Goal: Task Accomplishment & Management: Manage account settings

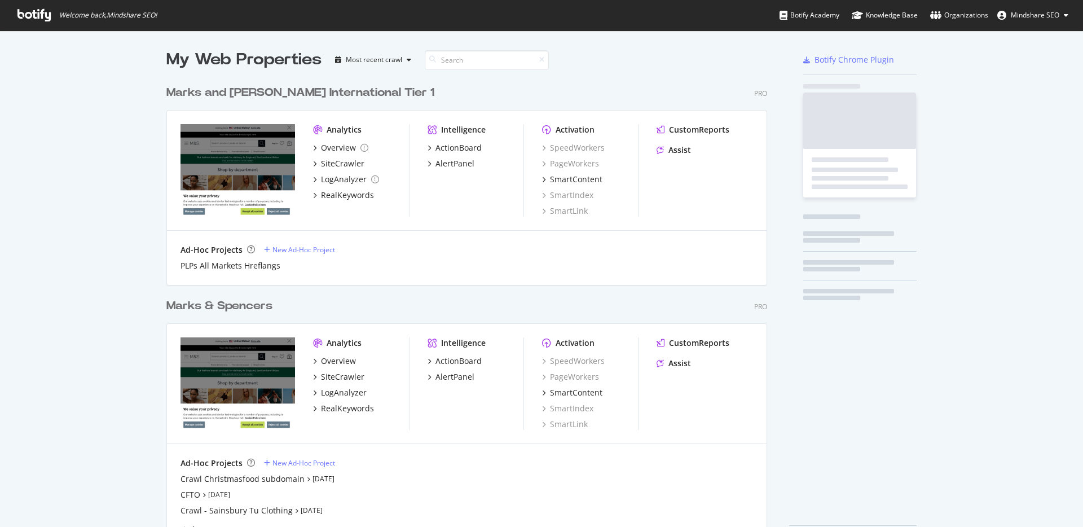
scroll to position [478, 610]
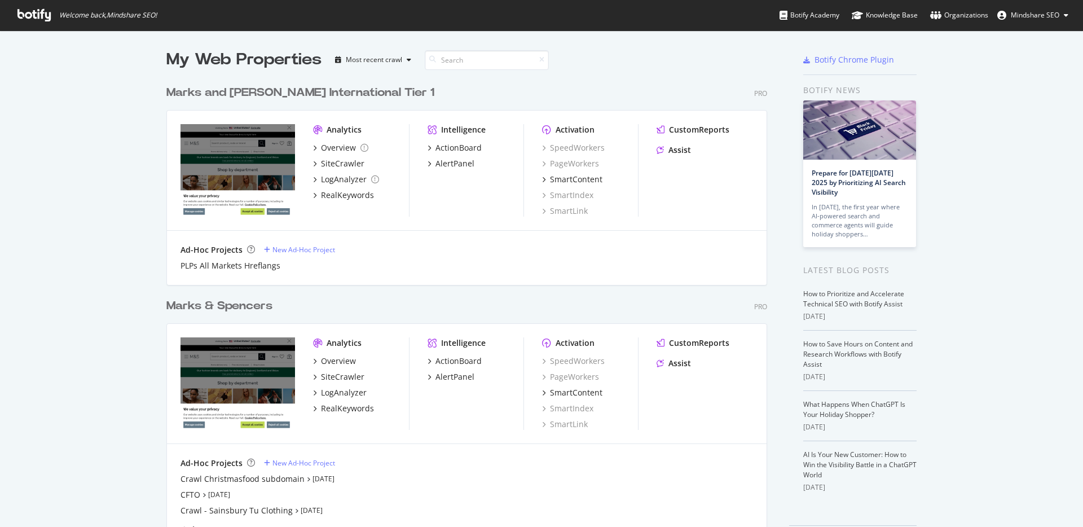
click at [236, 311] on div "Marks & Spencers" at bounding box center [219, 306] width 106 height 16
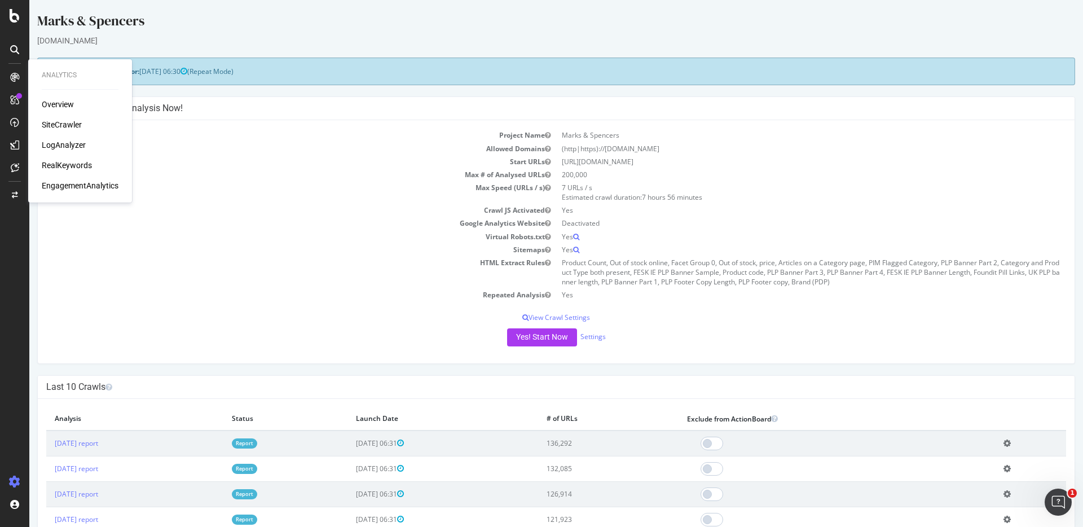
click at [81, 165] on div "RealKeywords" at bounding box center [67, 165] width 50 height 11
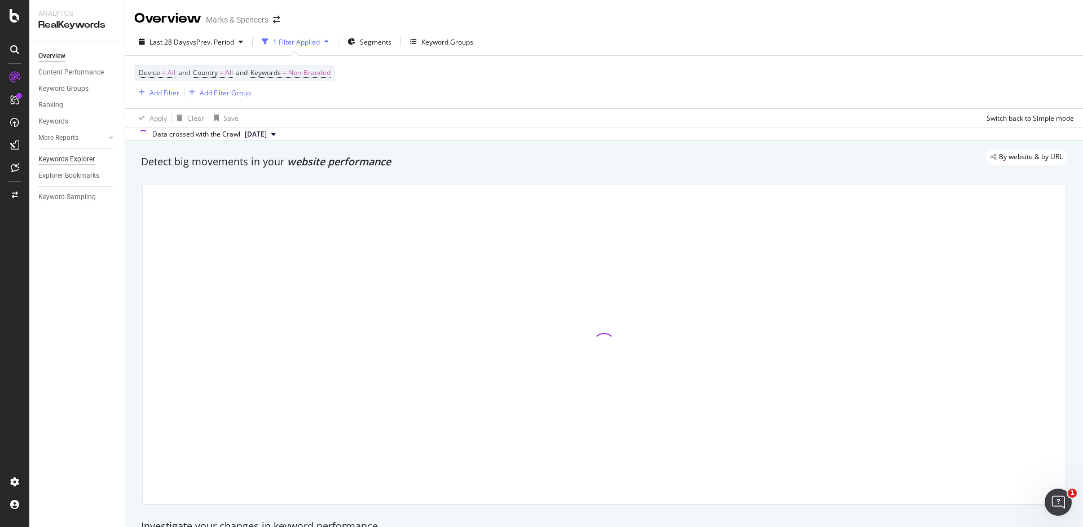
click at [79, 159] on div "Keywords Explorer" at bounding box center [66, 159] width 56 height 12
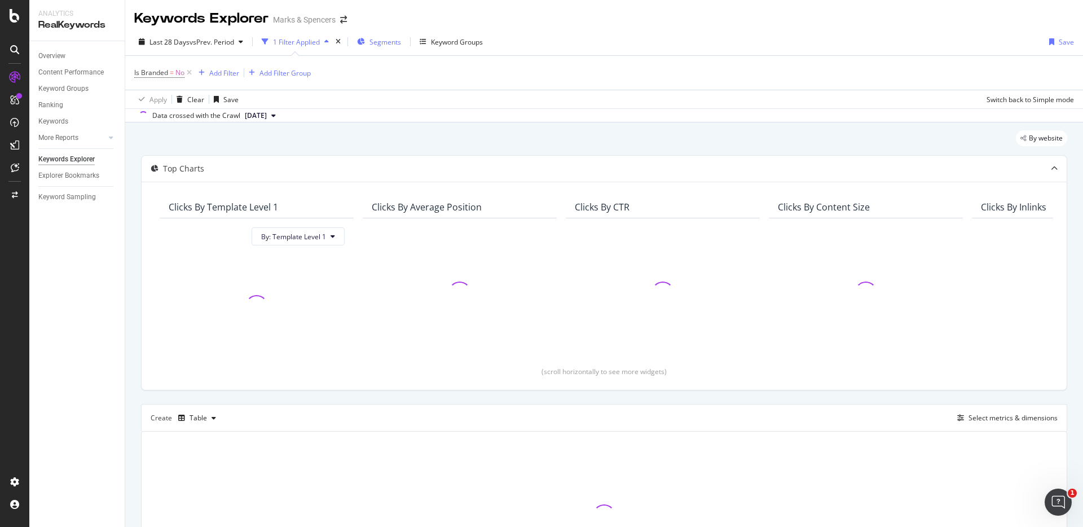
click at [389, 43] on span "Segments" at bounding box center [386, 42] width 32 height 10
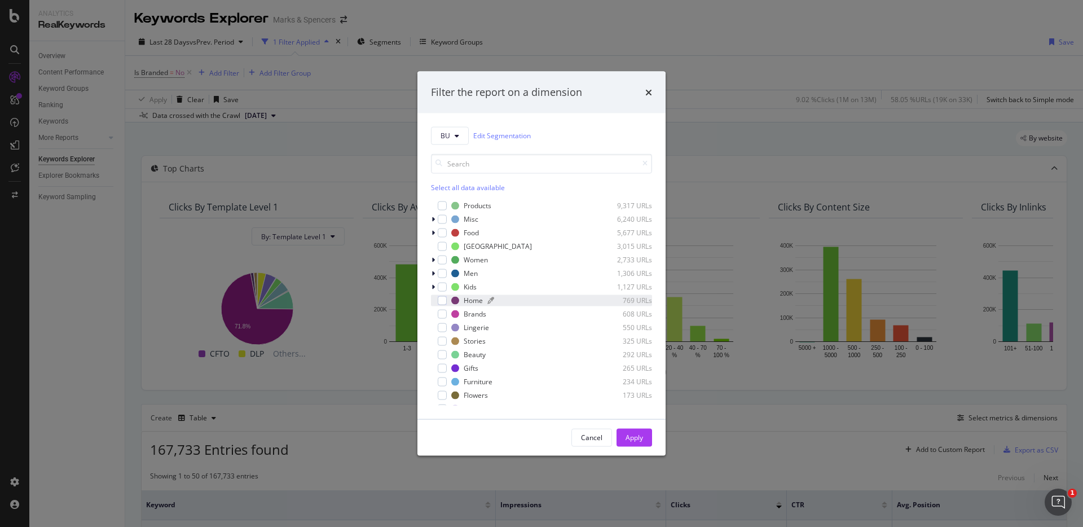
scroll to position [77, 0]
click at [456, 134] on icon "modal" at bounding box center [457, 135] width 5 height 7
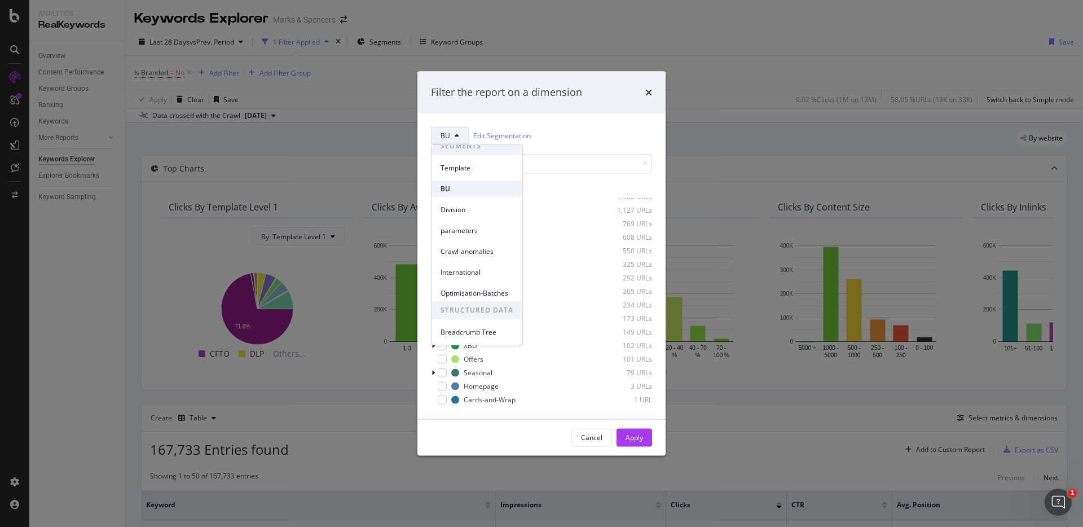
scroll to position [0, 0]
click at [476, 301] on span "Optimisation-Batches" at bounding box center [477, 301] width 73 height 10
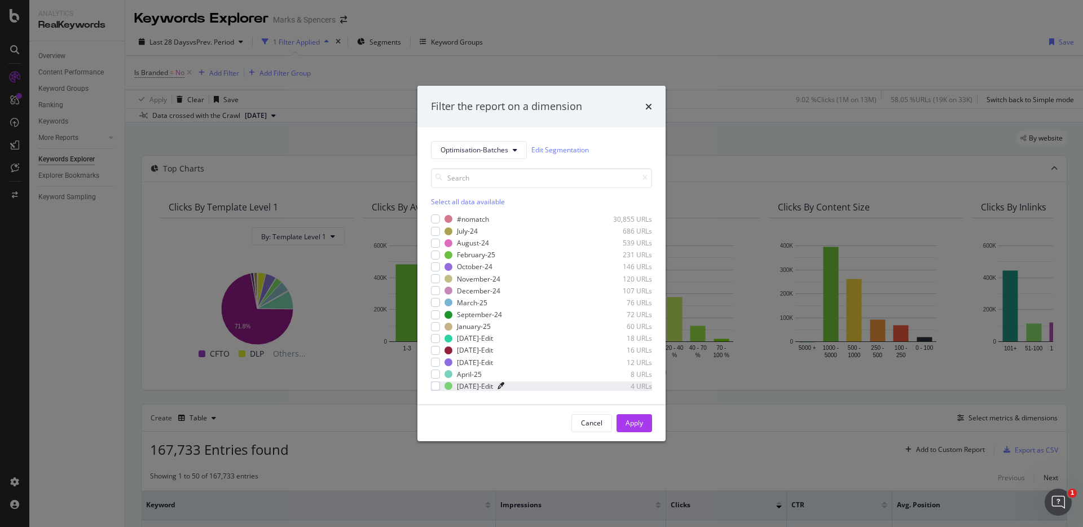
click at [499, 385] on icon "modal" at bounding box center [501, 386] width 7 height 7
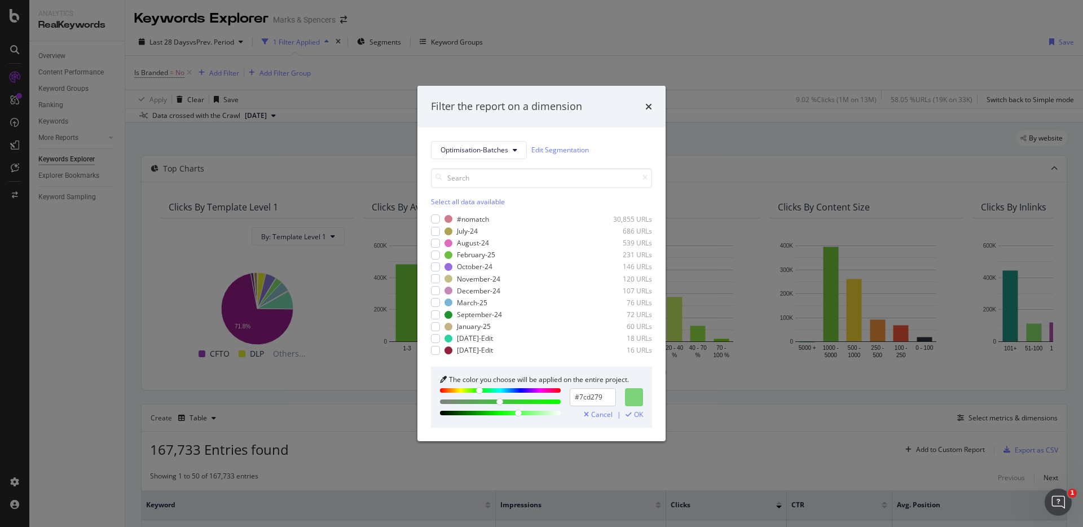
click at [499, 385] on div "The color you choose will be applied on the entire project. #7cd279 Cancel | OK" at bounding box center [541, 397] width 221 height 61
click at [511, 350] on div "modal" at bounding box center [545, 350] width 95 height 7
click at [470, 350] on div "[DATE]-Edit" at bounding box center [475, 350] width 36 height 10
click at [557, 149] on link "Edit Segmentation" at bounding box center [561, 150] width 58 height 12
click at [438, 350] on div "modal" at bounding box center [435, 350] width 9 height 9
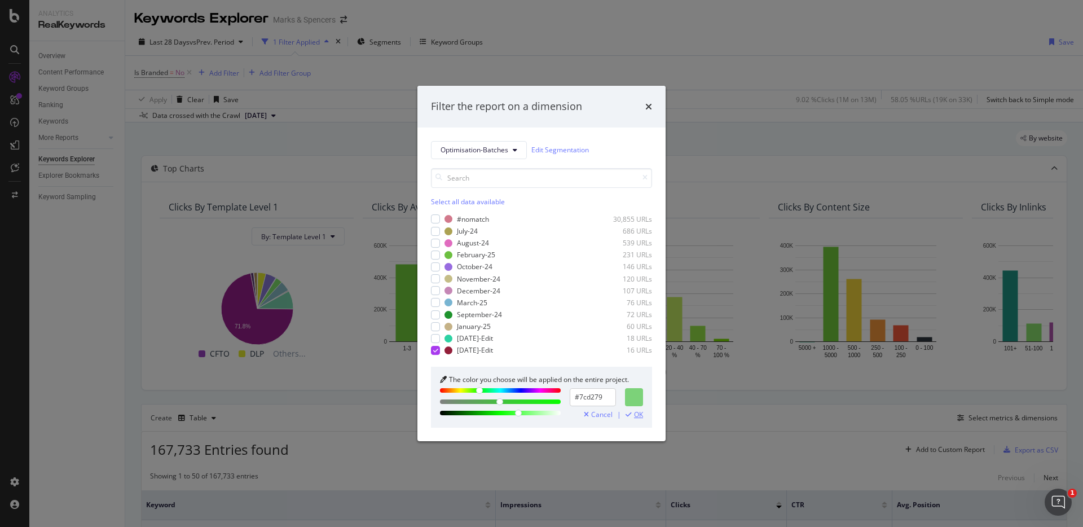
click at [641, 415] on span "OK" at bounding box center [638, 415] width 9 height 8
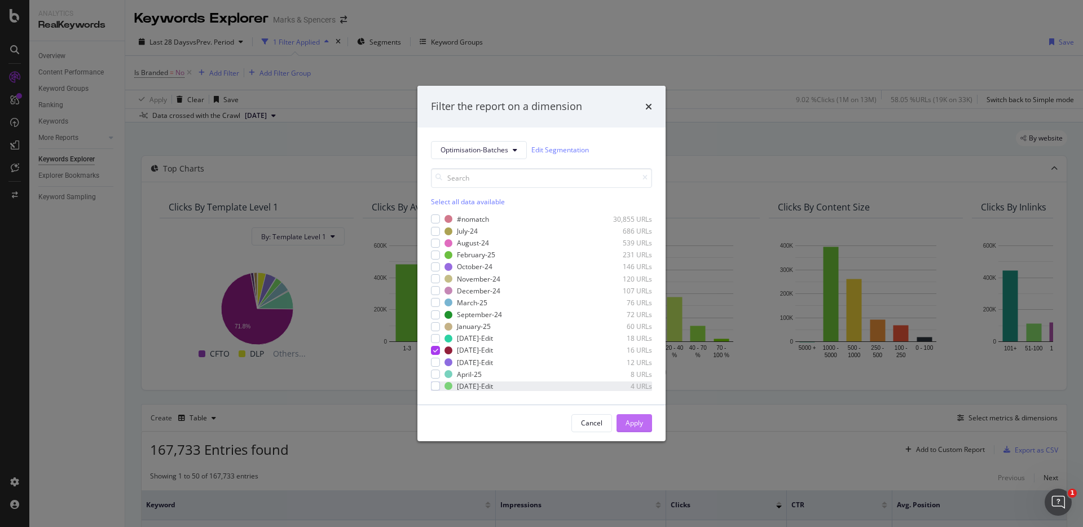
click at [636, 420] on div "Apply" at bounding box center [634, 423] width 17 height 10
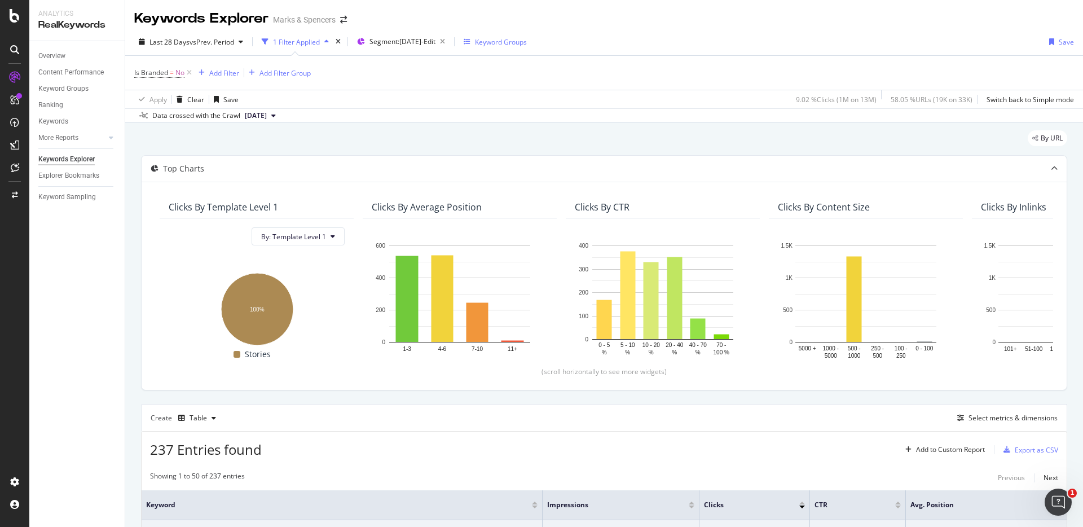
click at [521, 43] on div "Keyword Groups" at bounding box center [501, 42] width 52 height 10
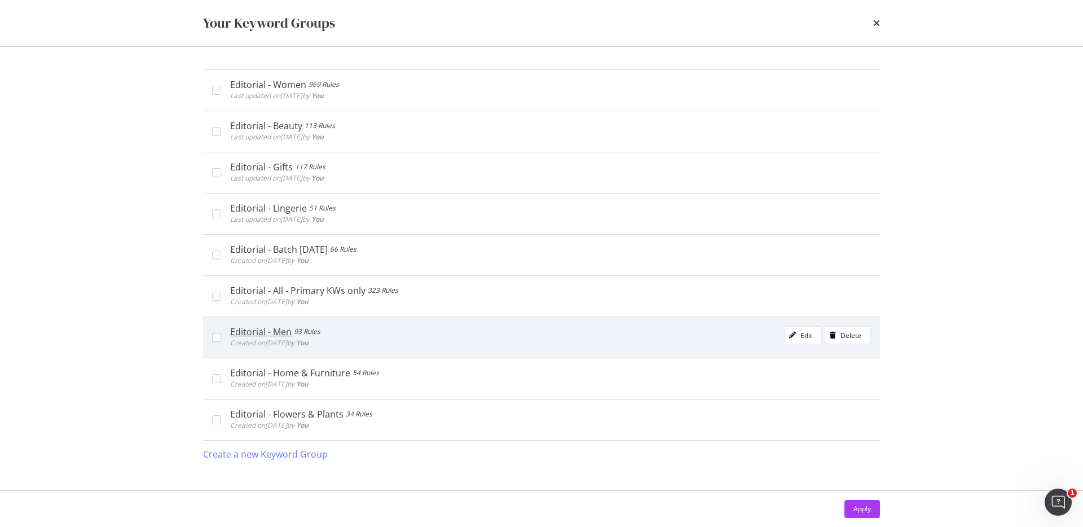
click at [270, 332] on div "Editorial - Men" at bounding box center [261, 331] width 62 height 11
click at [216, 338] on icon "modal" at bounding box center [216, 338] width 5 height 6
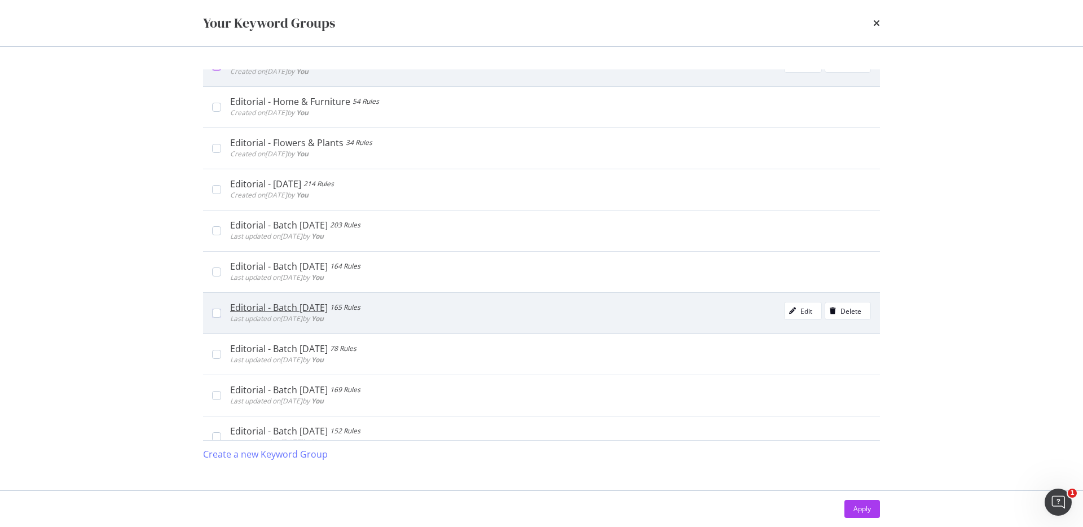
scroll to position [270, 0]
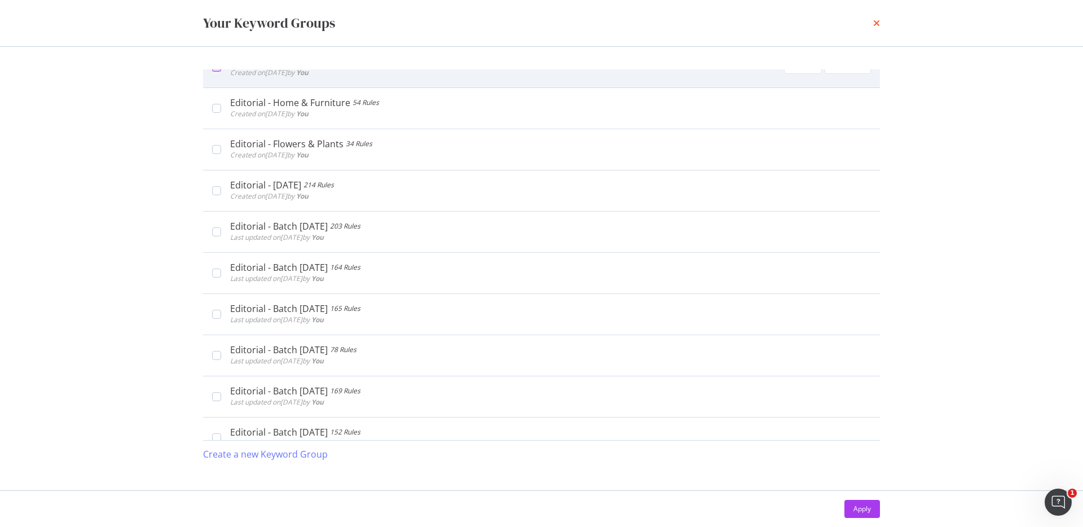
click at [879, 20] on icon "times" at bounding box center [876, 23] width 7 height 9
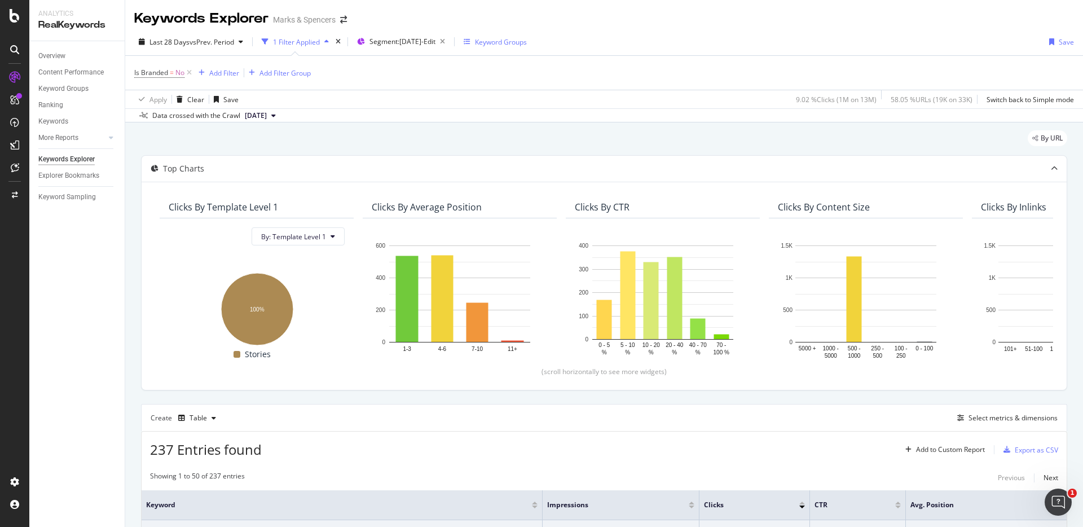
click at [524, 42] on div "Keyword Groups" at bounding box center [501, 42] width 52 height 10
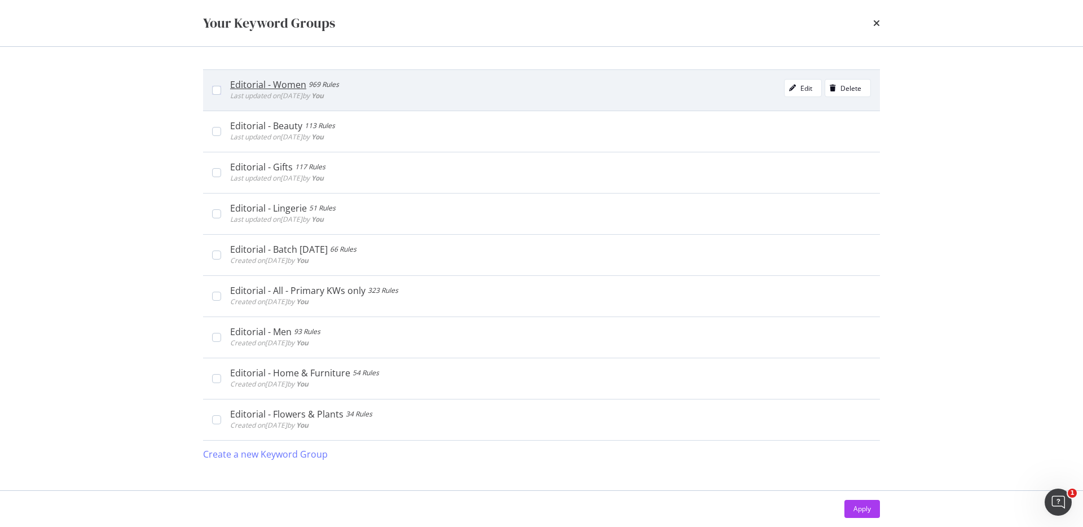
click at [280, 85] on div "Editorial - Women" at bounding box center [268, 84] width 76 height 11
click at [799, 83] on div "Edit" at bounding box center [799, 88] width 28 height 16
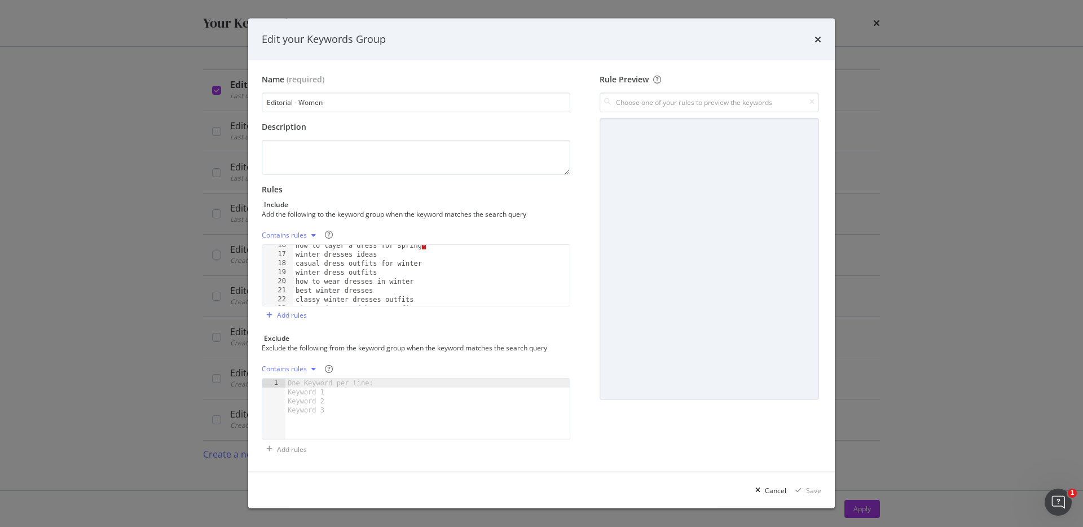
scroll to position [134, 0]
click at [436, 260] on div "spring dress styles how to layer a dress for spring · winter dresses ideas casu…" at bounding box center [431, 276] width 276 height 79
click at [432, 251] on div "spring dress styles how to layer a dress for spring · winter dresses ideas casu…" at bounding box center [431, 276] width 276 height 79
type textarea "how to layer a dress for spring"
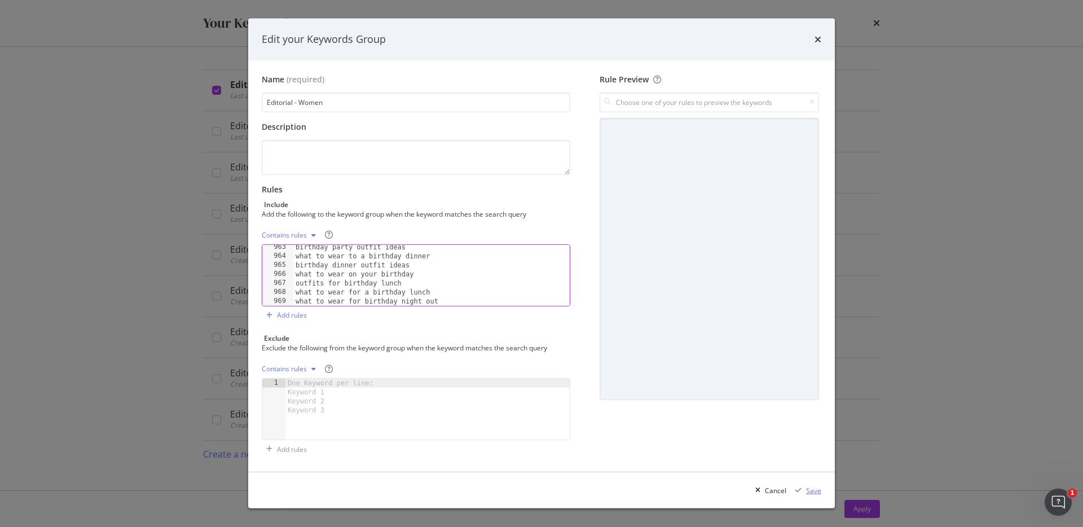
click at [815, 492] on div "Save" at bounding box center [813, 491] width 15 height 10
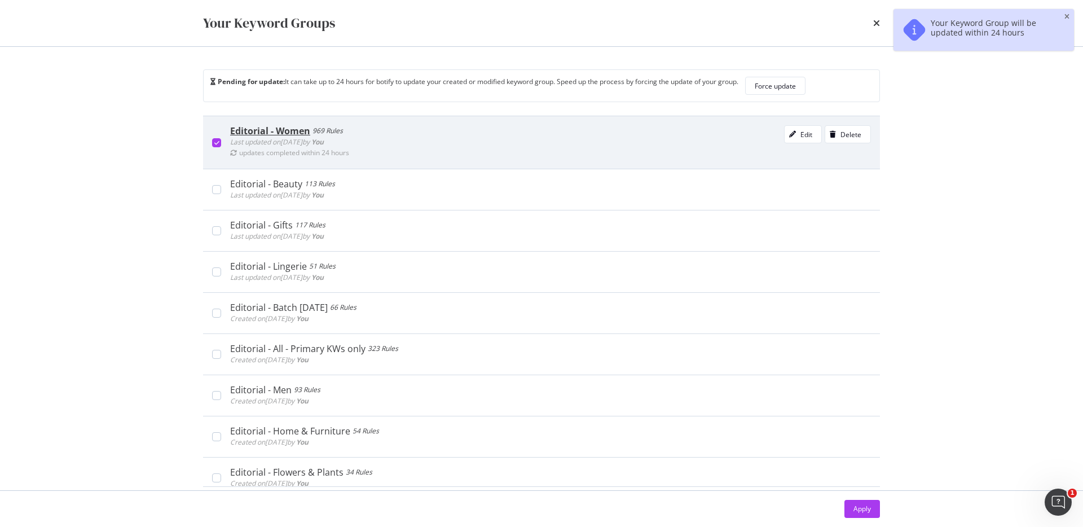
click at [273, 131] on div "Editorial - Women" at bounding box center [270, 130] width 80 height 11
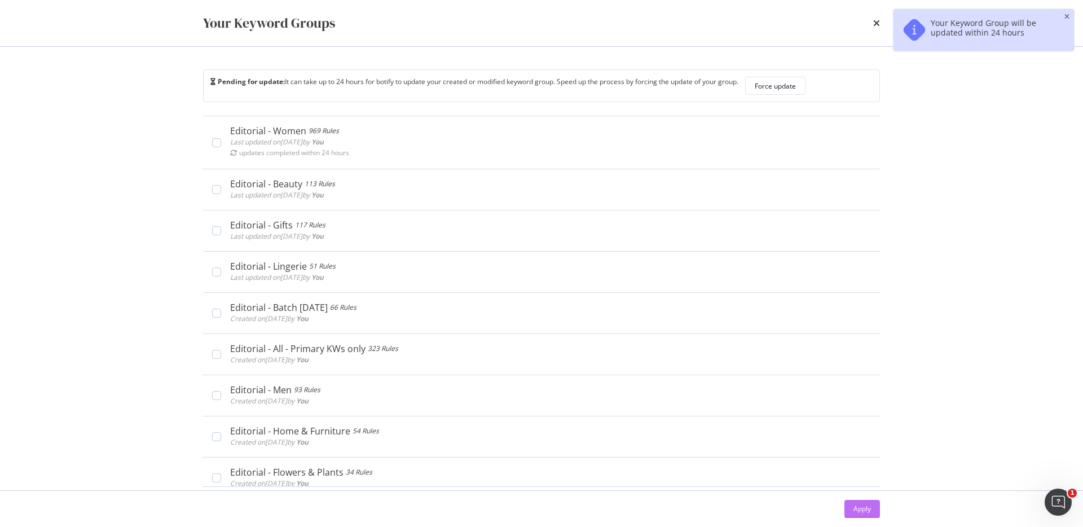
click at [863, 503] on div "Apply" at bounding box center [862, 508] width 17 height 17
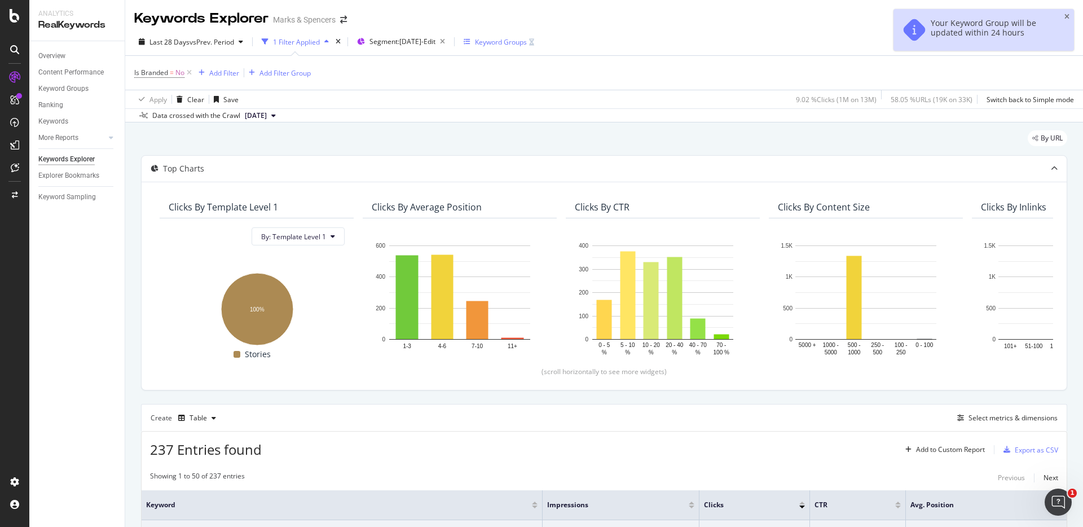
click at [517, 36] on div "Keyword Groups" at bounding box center [499, 41] width 71 height 17
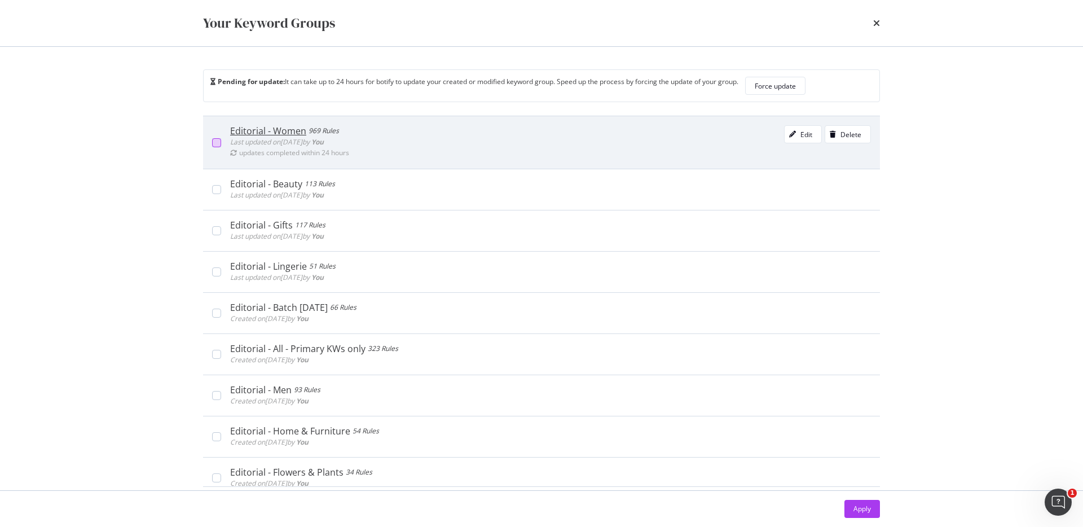
click at [215, 142] on div "modal" at bounding box center [216, 142] width 9 height 9
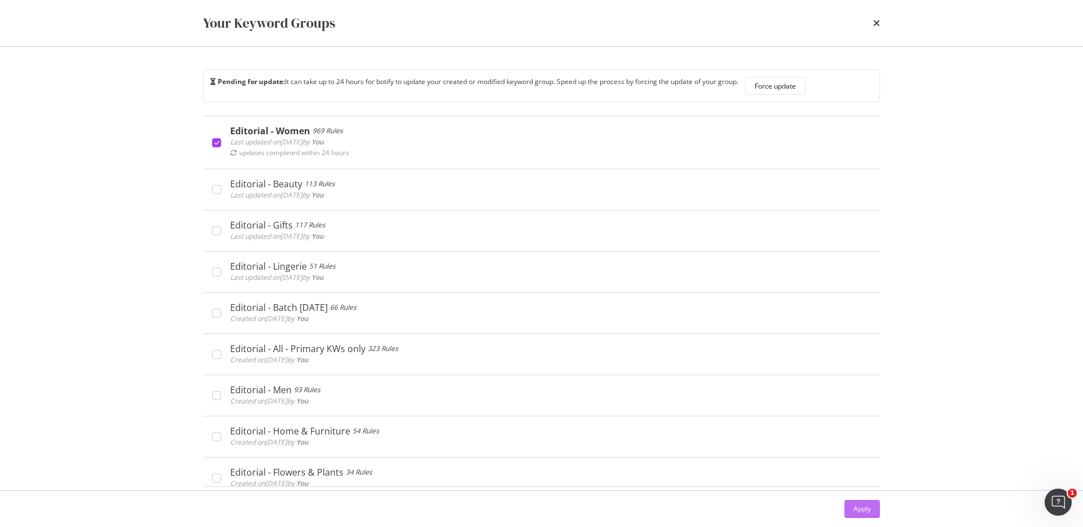
click at [869, 513] on div "Apply" at bounding box center [862, 509] width 17 height 10
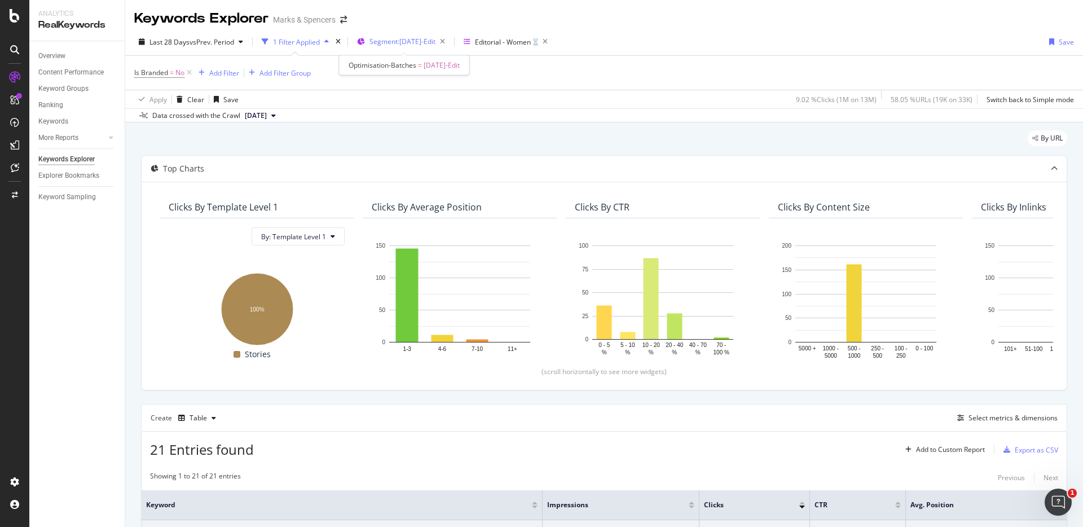
click at [424, 44] on span "Segment: Mar25-Edit" at bounding box center [403, 42] width 66 height 10
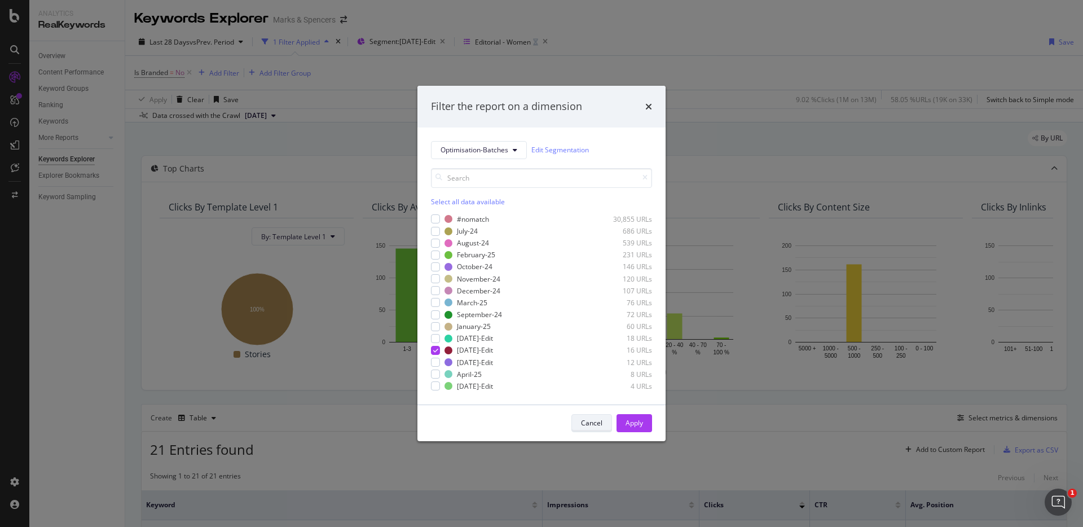
click at [596, 427] on div "Cancel" at bounding box center [591, 423] width 21 height 10
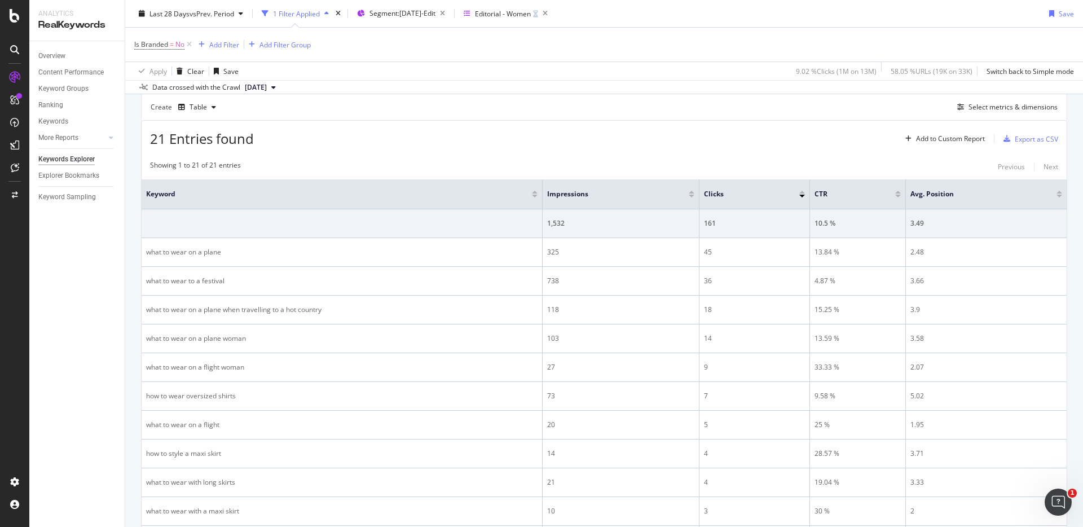
scroll to position [306, 0]
click at [214, 111] on icon "button" at bounding box center [214, 111] width 5 height 7
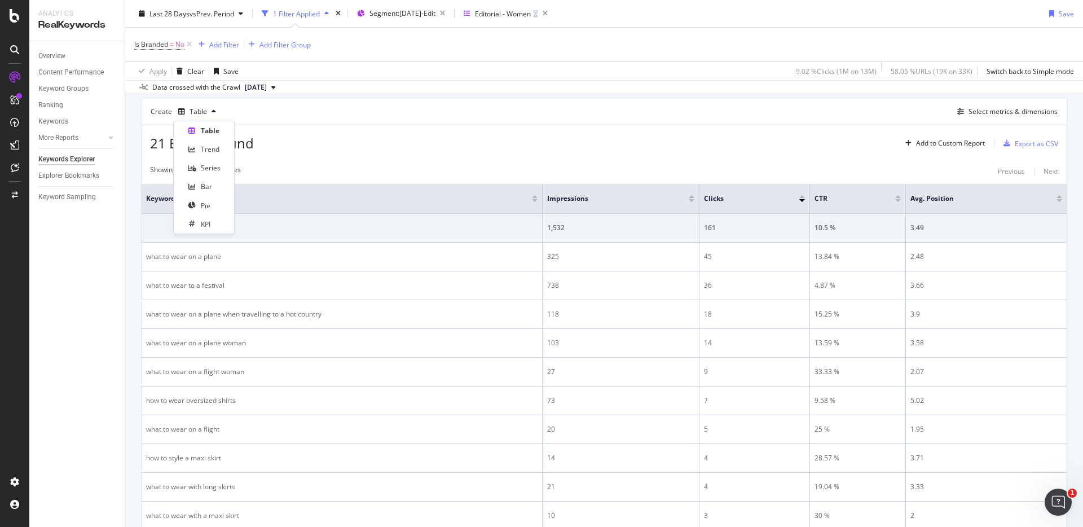
click at [248, 105] on div "Create Table Select metrics & dimensions" at bounding box center [604, 111] width 926 height 27
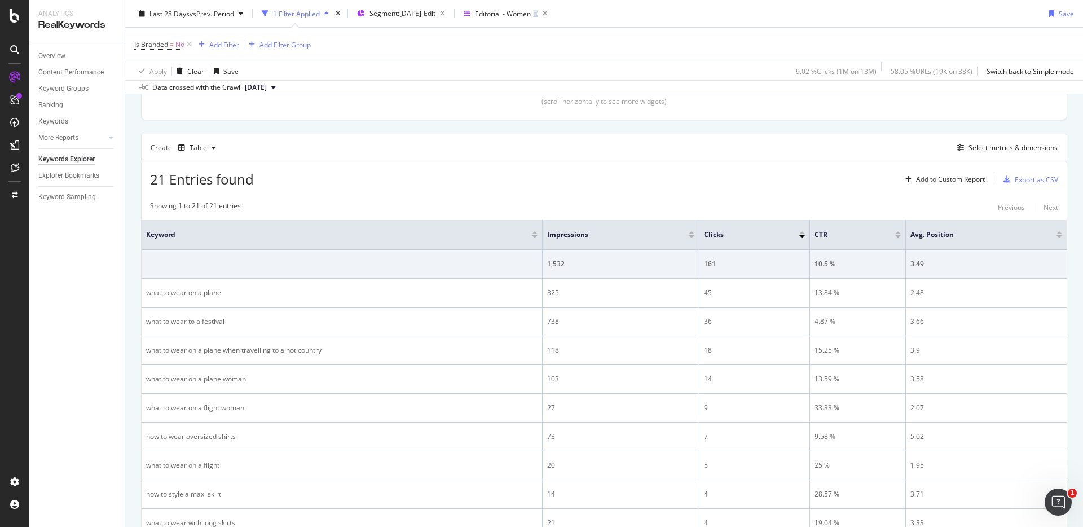
scroll to position [270, 0]
click at [406, 11] on span "Segment: Mar25-Edit" at bounding box center [403, 13] width 66 height 10
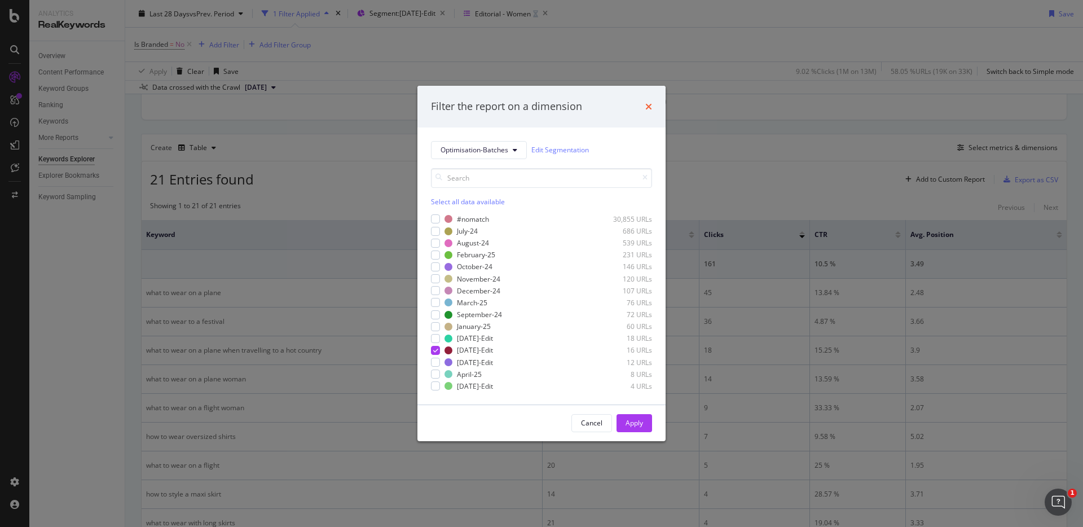
click at [651, 108] on icon "times" at bounding box center [648, 106] width 7 height 9
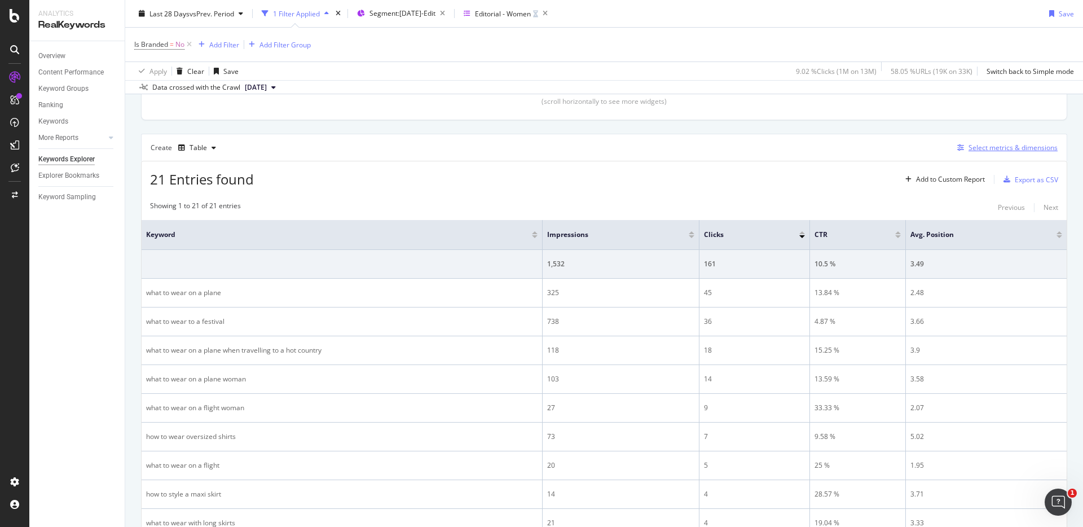
click at [1020, 148] on div "Select metrics & dimensions" at bounding box center [1013, 148] width 89 height 10
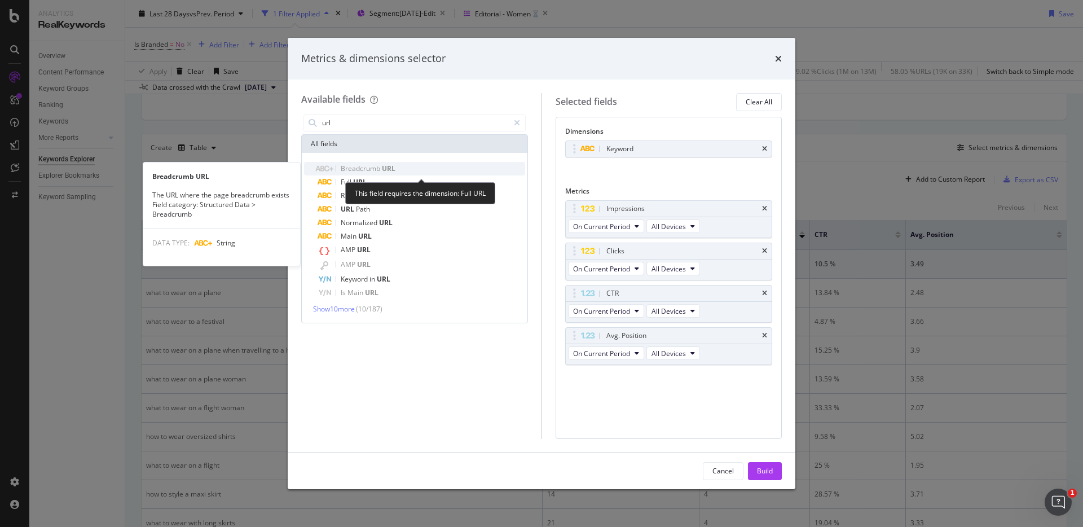
type input "url"
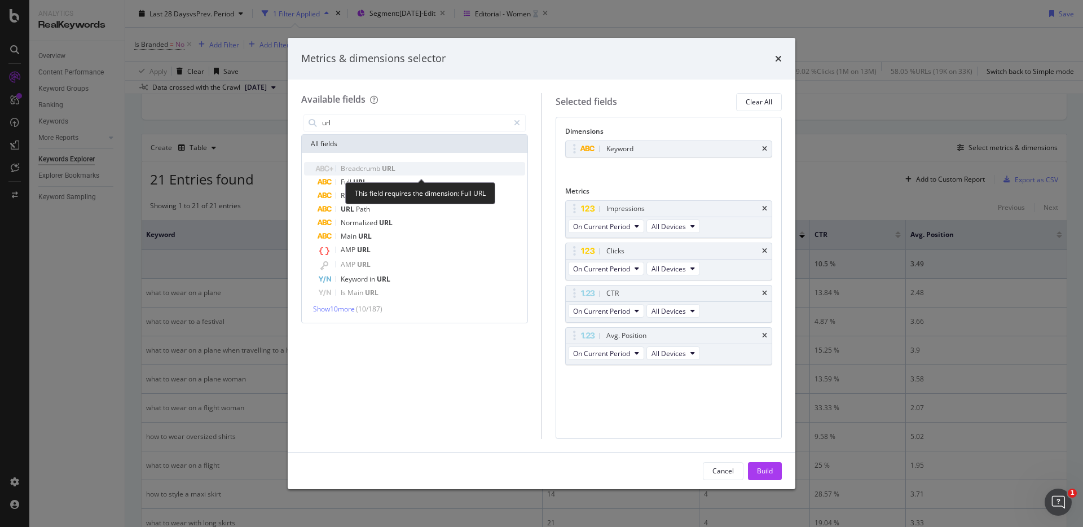
click at [371, 173] on div "Breadcrumb URL" at bounding box center [422, 169] width 208 height 14
click at [351, 183] on span "Full" at bounding box center [347, 182] width 12 height 10
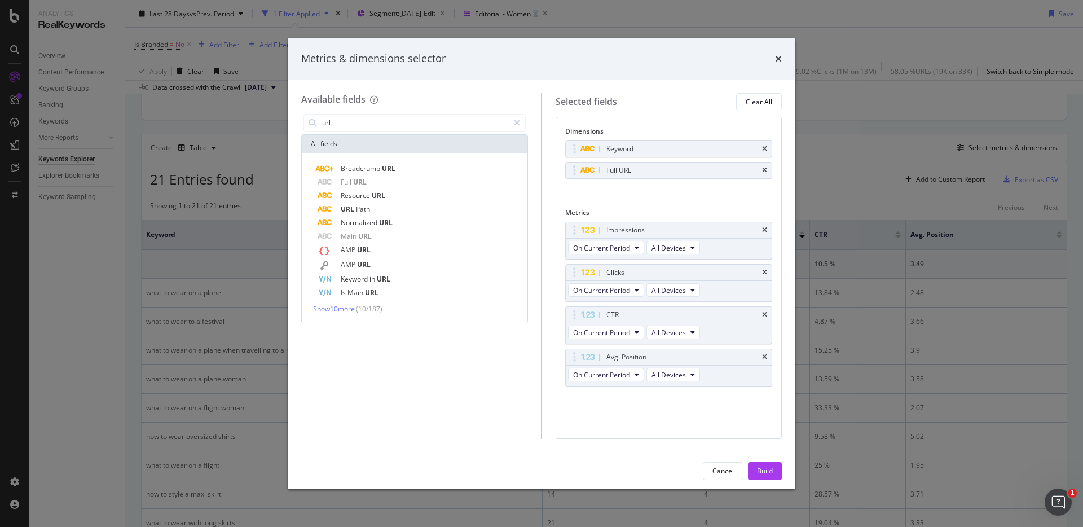
click at [768, 480] on div "Cancel Build" at bounding box center [542, 471] width 508 height 36
click at [760, 468] on div "Build" at bounding box center [765, 471] width 16 height 10
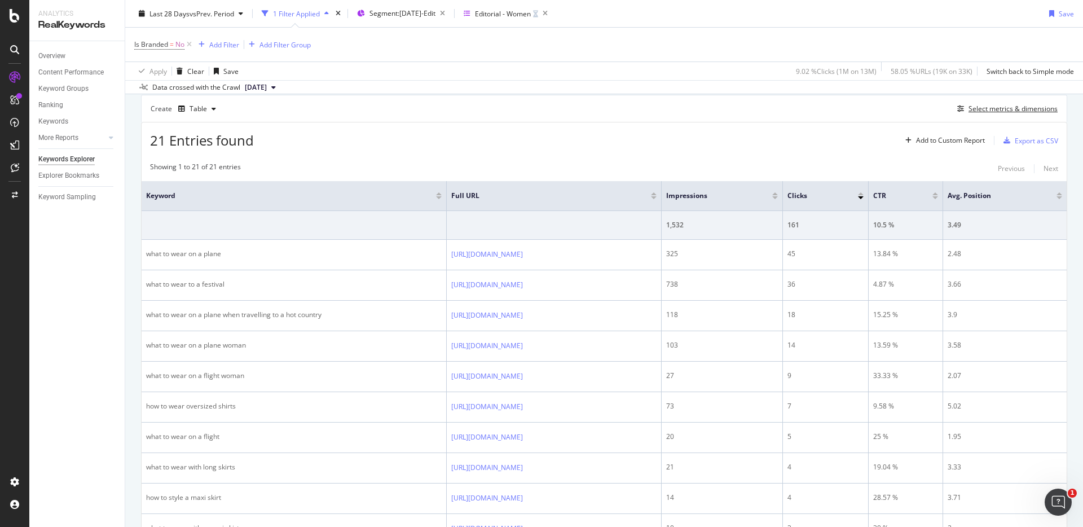
scroll to position [312, 0]
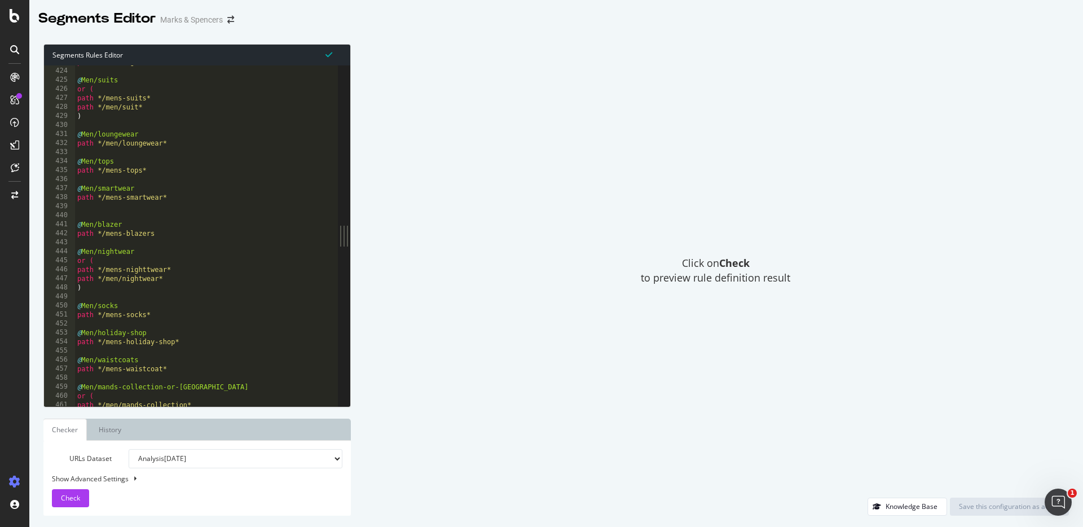
scroll to position [18148, 0]
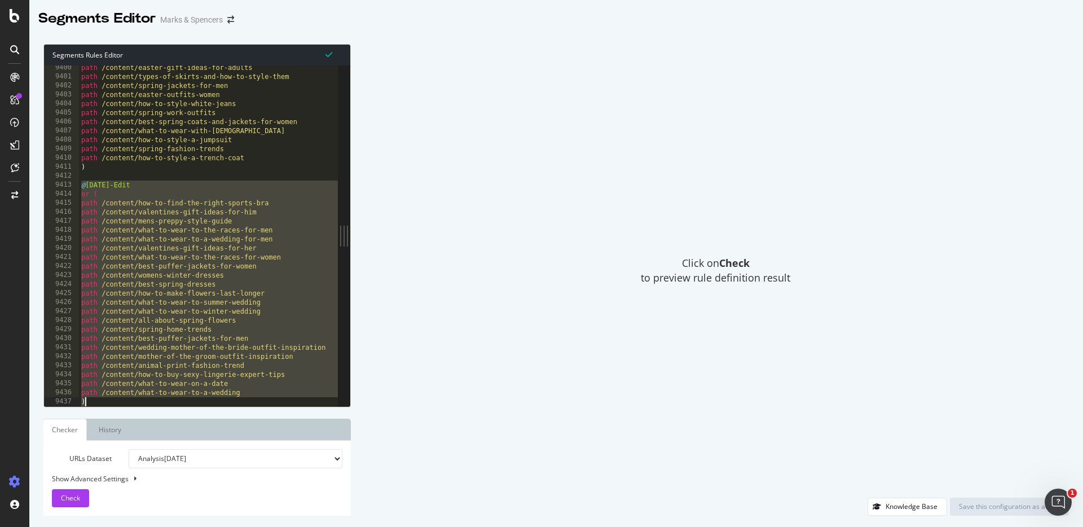
drag, startPoint x: 83, startPoint y: 182, endPoint x: 265, endPoint y: 401, distance: 284.9
click at [265, 401] on div "@[DATE]-Edit 9400 9401 9402 9403 9404 9405 9406 9407 9408 9409 9410 9411 9412 9…" at bounding box center [191, 235] width 294 height 341
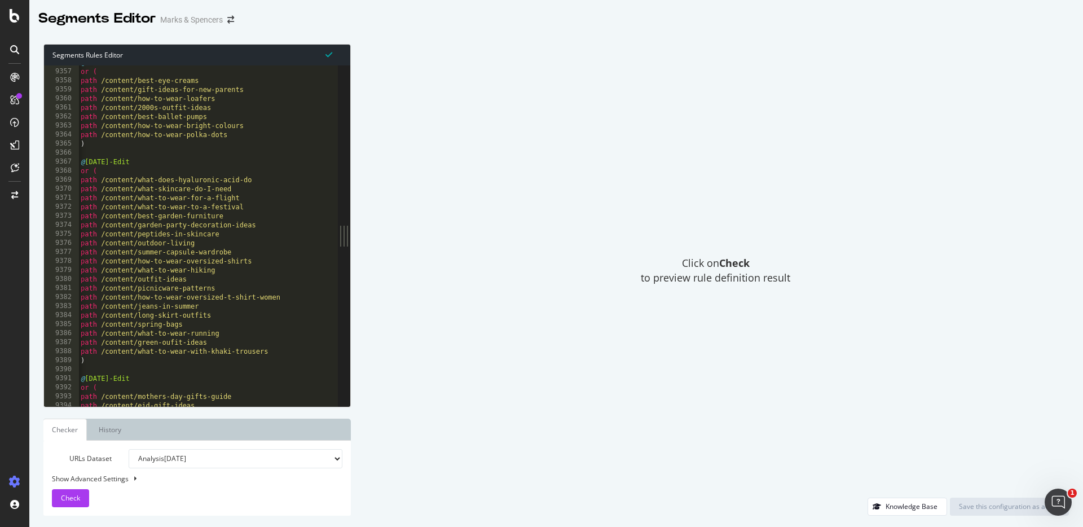
scroll to position [0, 0]
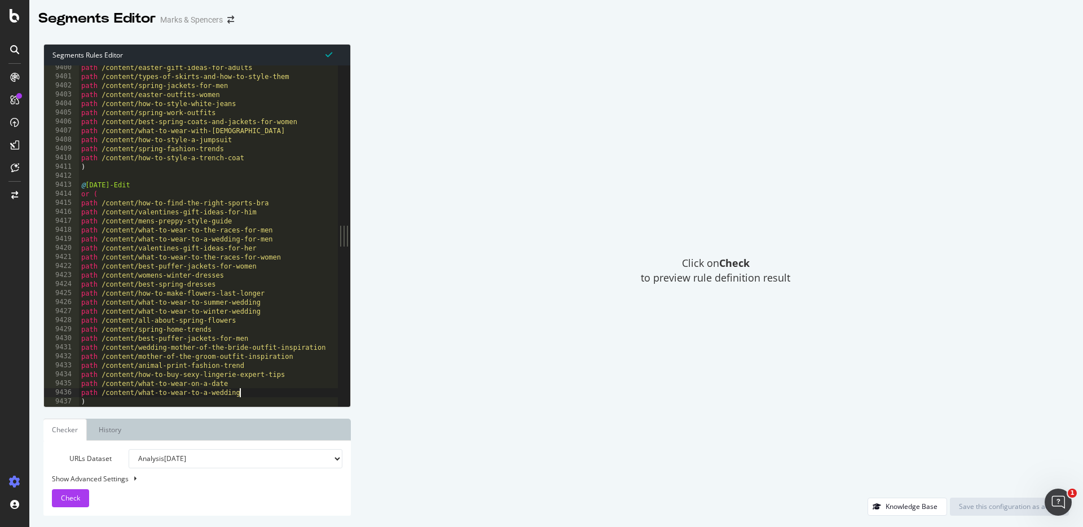
click at [128, 402] on div at bounding box center [278, 401] width 399 height 11
type textarea ")"
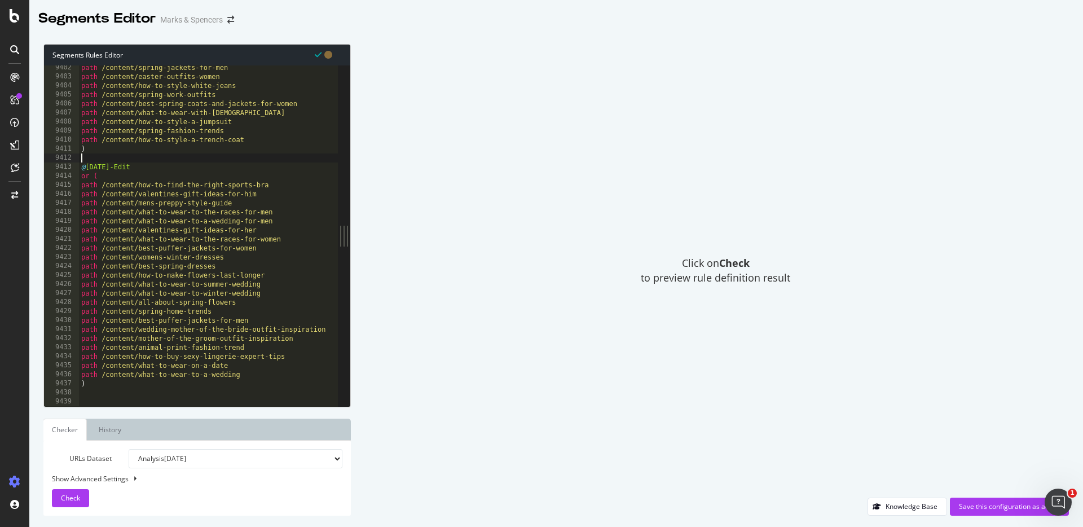
click at [146, 155] on div "path /content/spring-jackets-for-men path /content/easter-outfits-women path /c…" at bounding box center [278, 242] width 399 height 359
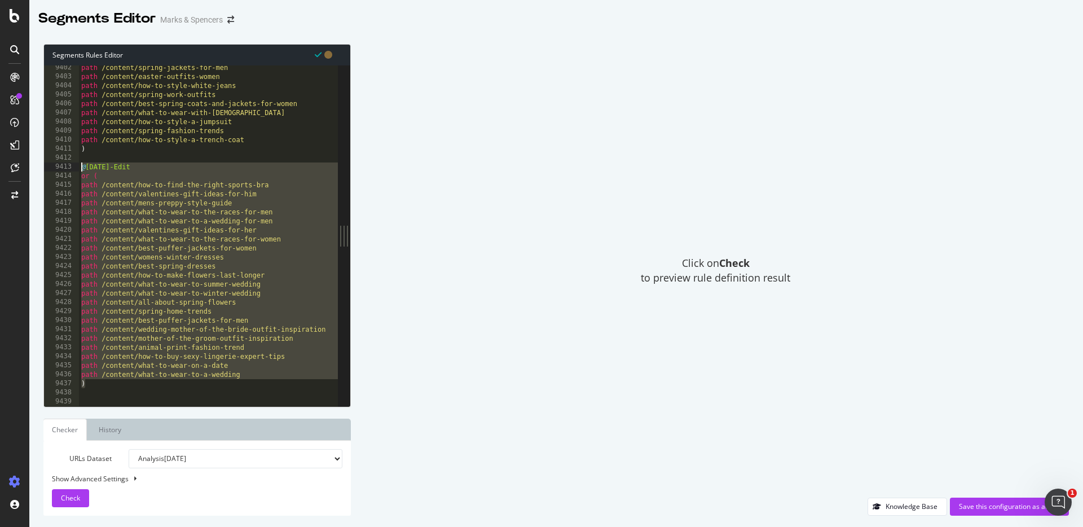
drag, startPoint x: 99, startPoint y: 383, endPoint x: 81, endPoint y: 167, distance: 216.2
click at [81, 167] on div "path /content/spring-jackets-for-men path /content/easter-outfits-women path /c…" at bounding box center [278, 242] width 399 height 359
type textarea "@[DATE]-Edit or ("
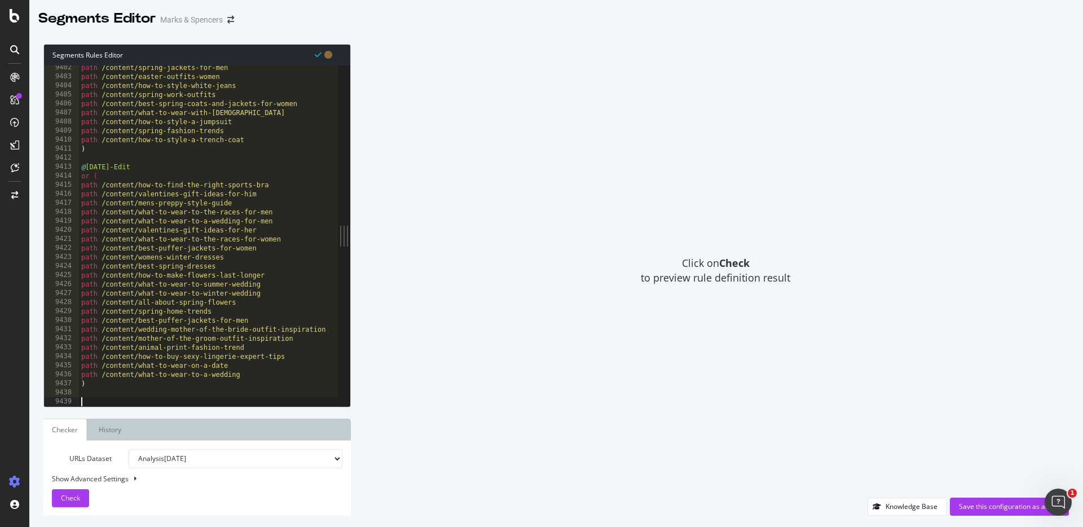
click at [87, 403] on div at bounding box center [278, 401] width 399 height 11
paste textarea ")"
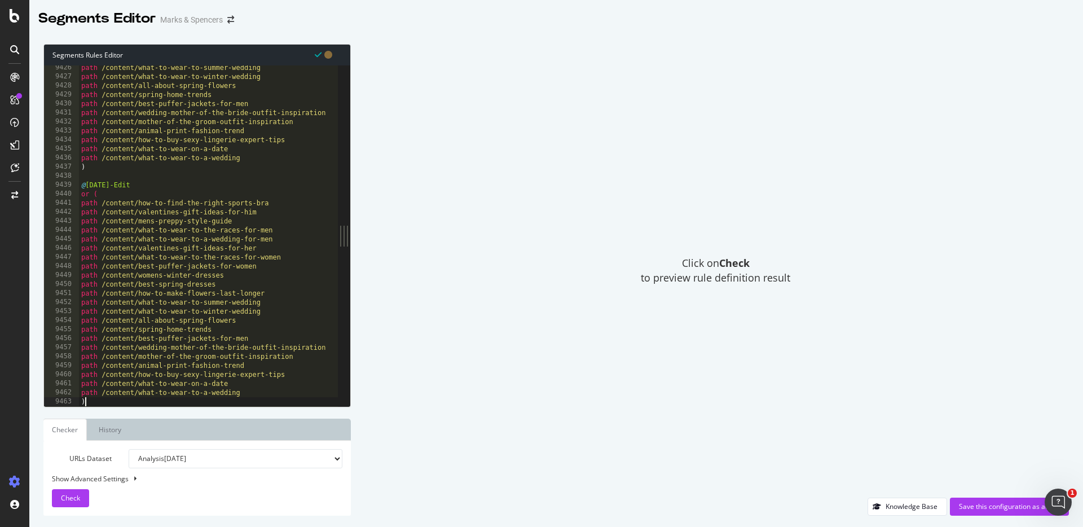
click at [95, 181] on div "path /content/what-to-wear-to-summer-wedding path /content/what-to-wear-to-wint…" at bounding box center [278, 242] width 399 height 359
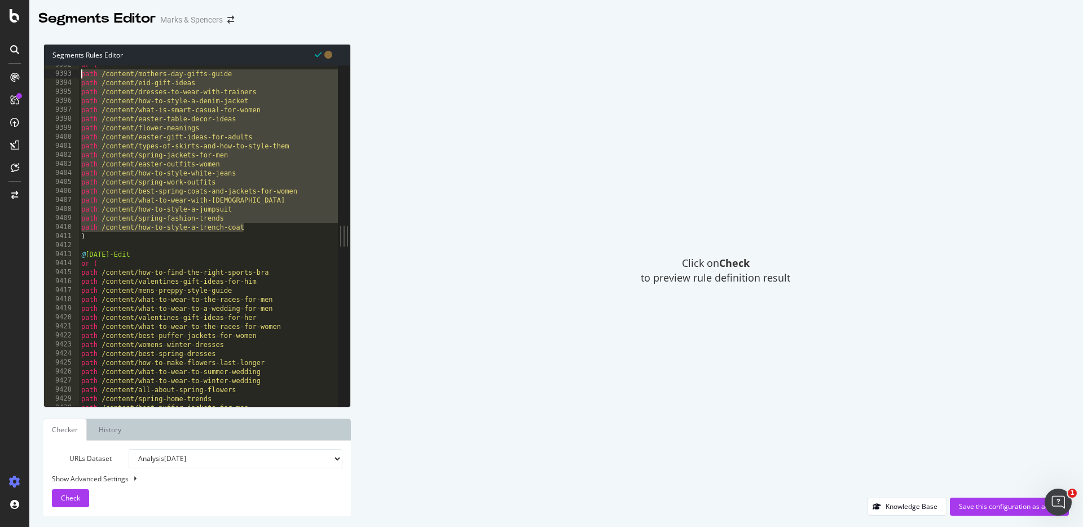
drag, startPoint x: 261, startPoint y: 228, endPoint x: 80, endPoint y: 75, distance: 237.5
click at [80, 75] on div "or ( path /content/mothers-day-gifts-guide path /content/eid-gift-ideas path /c…" at bounding box center [278, 239] width 399 height 359
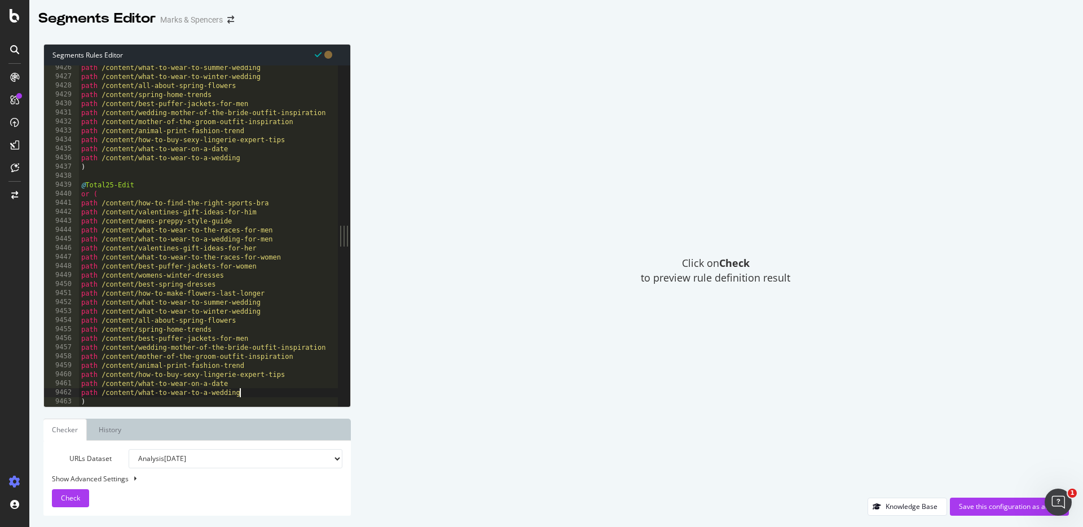
click at [257, 391] on div "path /content/what-to-wear-to-summer-wedding path /content/what-to-wear-to-wint…" at bounding box center [278, 242] width 399 height 359
type textarea "path /content/what-to-wear-to-a-wedding"
paste textarea "path /content/how-to-style-a-trench-coat"
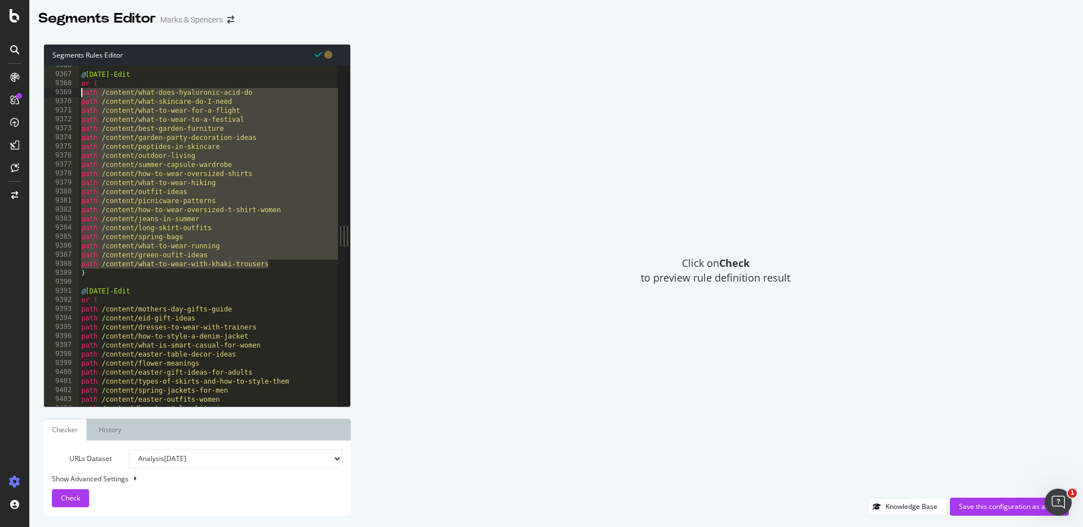
drag, startPoint x: 285, startPoint y: 267, endPoint x: 73, endPoint y: 95, distance: 273.2
click at [73, 95] on div "path /content/how-to-style-a-trench-coat 9366 9367 9368 9369 9370 9371 9372 937…" at bounding box center [191, 235] width 294 height 341
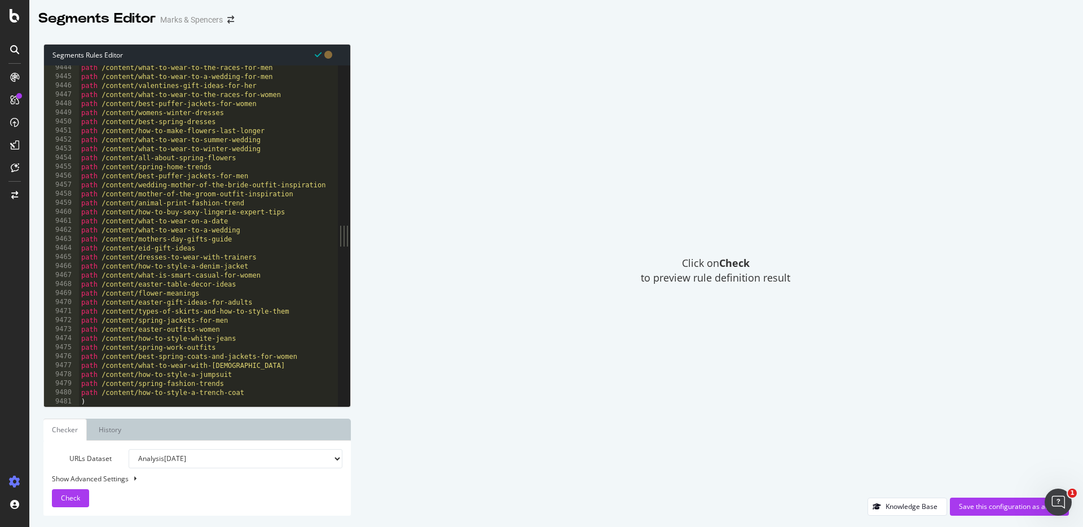
click at [268, 392] on div "path /content/what-to-wear-to-the-races-for-men path /content/what-to-wear-to-a…" at bounding box center [278, 242] width 399 height 359
type textarea "path /content/how-to-style-a-trench-coat"
paste textarea "path /content/what-to-wear-with-khaki-trousers"
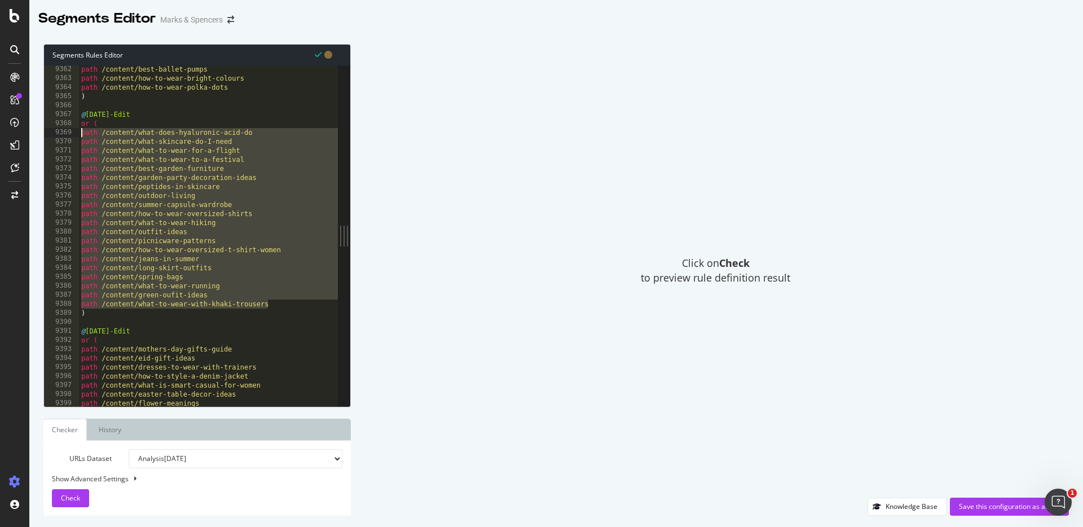
drag, startPoint x: 274, startPoint y: 302, endPoint x: 62, endPoint y: 131, distance: 272.8
click at [62, 131] on div "path /content/what-to-wear-with-khaki-trousers 9362 9363 9364 9365 9366 9367 93…" at bounding box center [191, 235] width 294 height 341
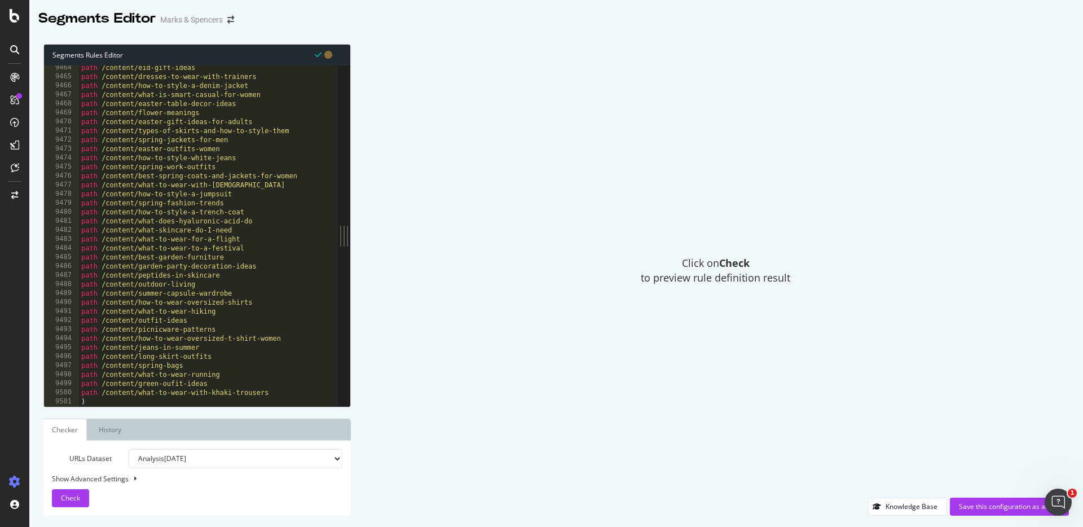
click at [296, 389] on div "path /content/eid-gift-ideas path /content/dresses-to-wear-with-trainers path /…" at bounding box center [278, 242] width 399 height 359
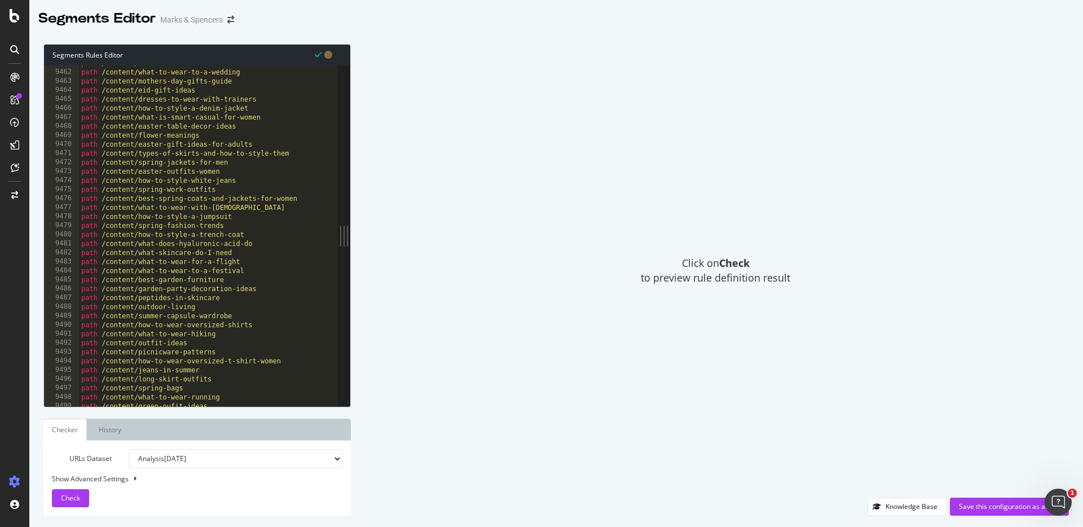
scroll to position [0, 3]
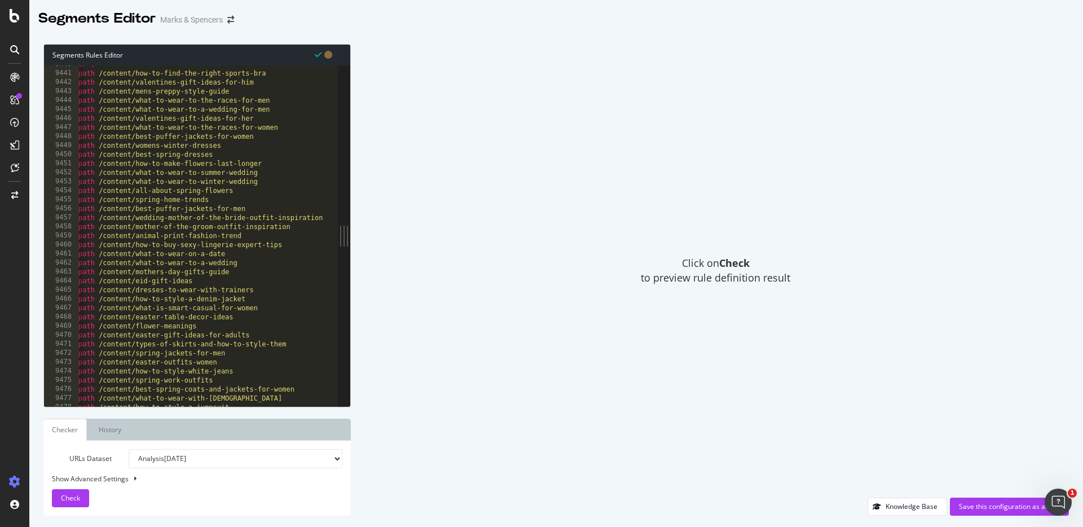
type textarea "path /content/what-to-wear-with-khaki-trousers"
click at [1012, 350] on div "Click on Check to preview rule definition result" at bounding box center [715, 271] width 707 height 454
click at [994, 504] on div "Save this configuration as active" at bounding box center [1009, 507] width 101 height 10
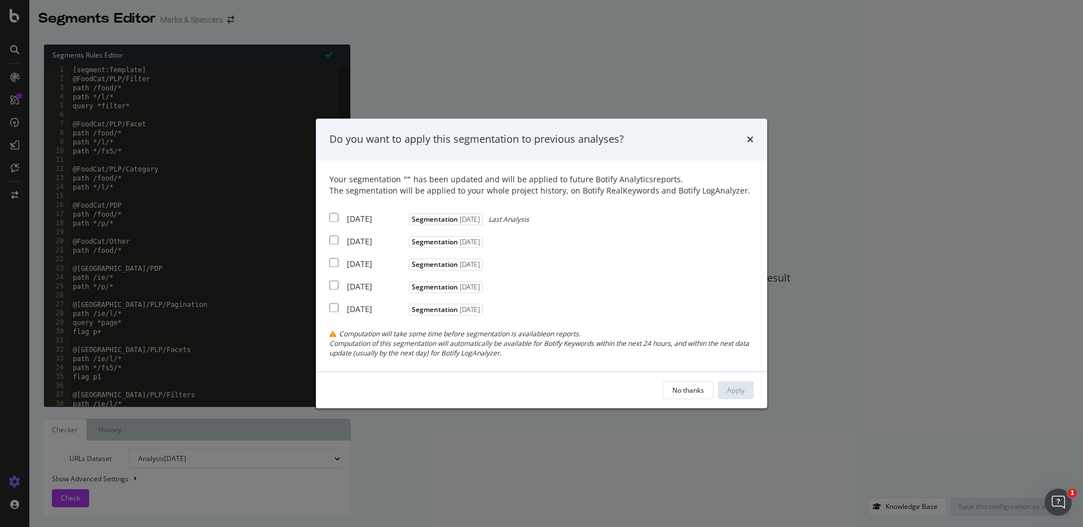
click at [336, 218] on input "modal" at bounding box center [334, 217] width 9 height 9
checkbox input "true"
click at [743, 389] on div "Apply" at bounding box center [735, 390] width 17 height 10
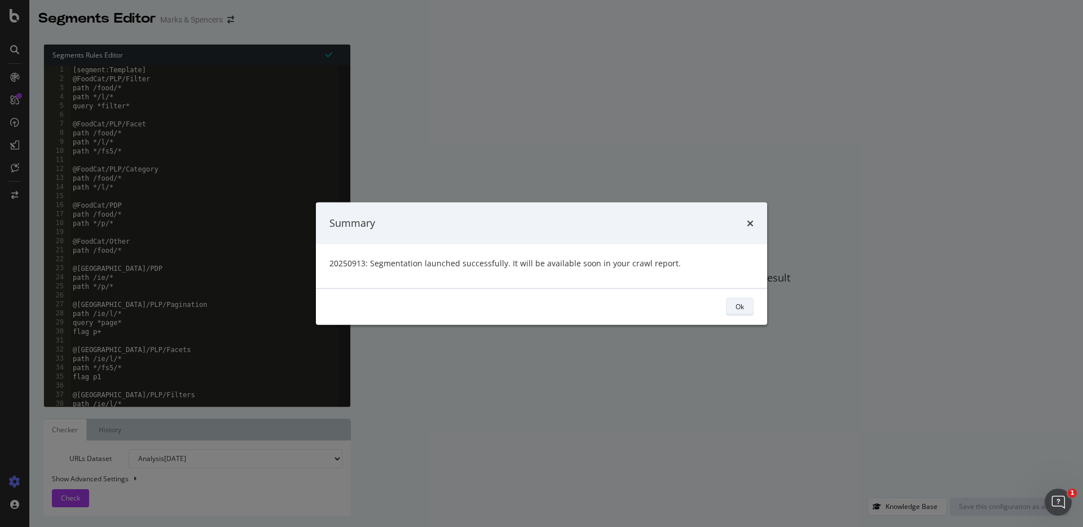
click at [737, 311] on div "Ok" at bounding box center [740, 307] width 8 height 10
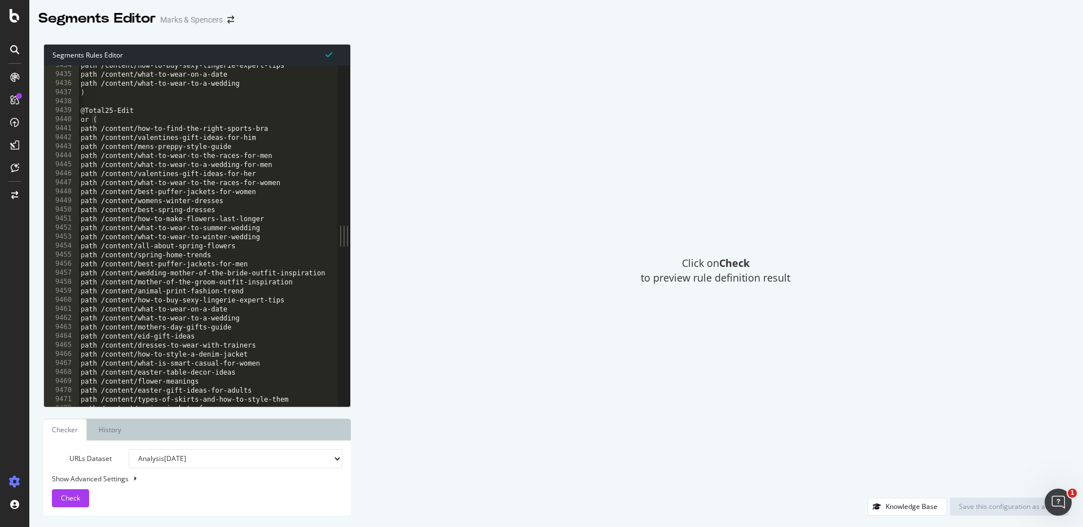
scroll to position [0, 0]
